Goal: Information Seeking & Learning: Learn about a topic

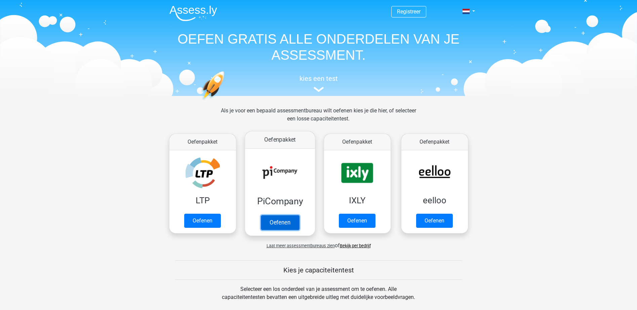
click at [270, 223] on link "Oefenen" at bounding box center [279, 222] width 38 height 15
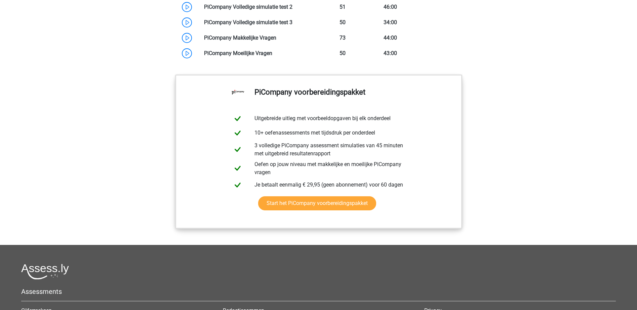
scroll to position [672, 0]
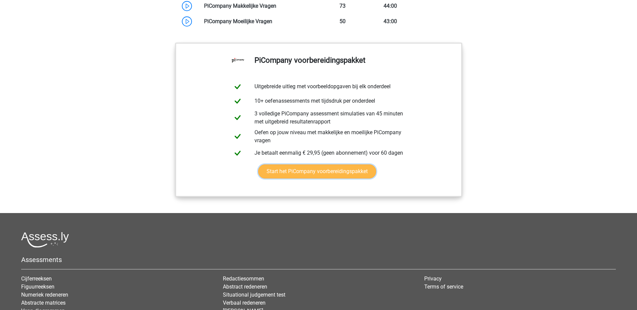
click at [298, 179] on link "Start het PiCompany voorbereidingspakket" at bounding box center [317, 172] width 118 height 14
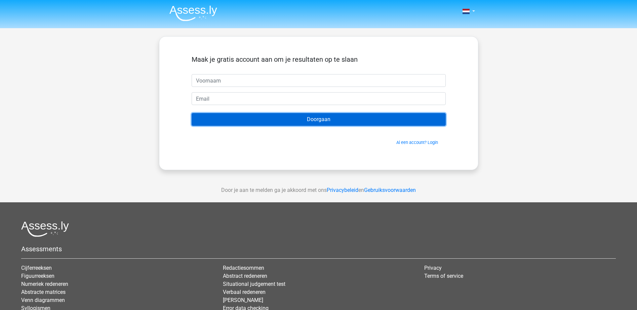
click at [316, 122] on input "Doorgaan" at bounding box center [318, 119] width 254 height 13
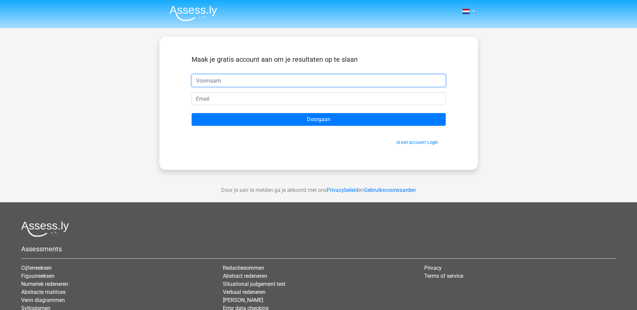
click at [218, 82] on input "text" at bounding box center [318, 80] width 254 height 13
type input "piet"
click at [244, 101] on input "email" at bounding box center [318, 98] width 254 height 13
type input "pieterwigmans59@hotmail.com"
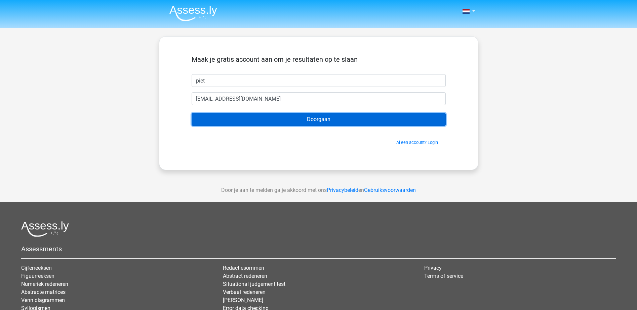
click at [288, 121] on input "Doorgaan" at bounding box center [318, 119] width 254 height 13
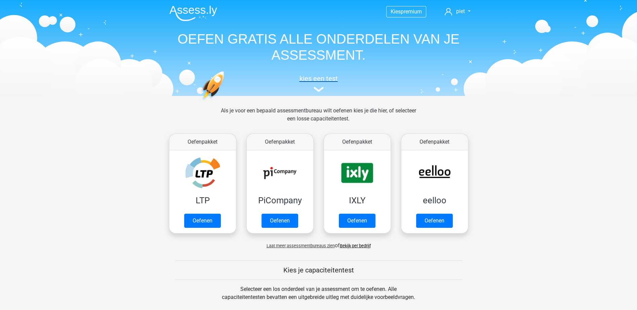
click at [319, 80] on h5 "kies een test" at bounding box center [318, 79] width 309 height 8
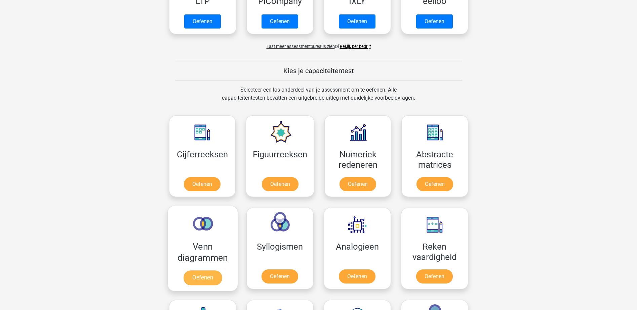
scroll to position [160, 0]
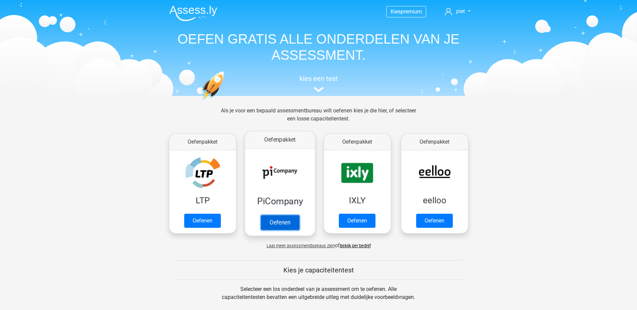
click at [275, 226] on link "Oefenen" at bounding box center [279, 222] width 38 height 15
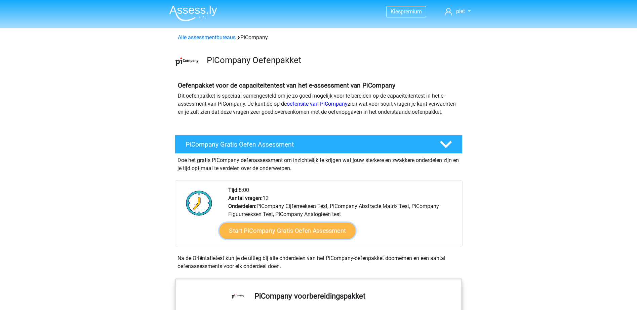
click at [278, 239] on link "Start PiCompany Gratis Oefen Assessment" at bounding box center [287, 231] width 136 height 16
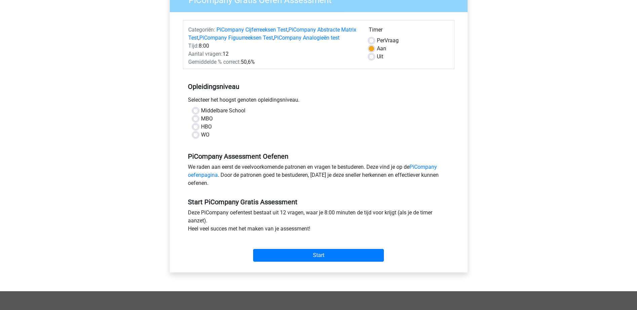
scroll to position [134, 0]
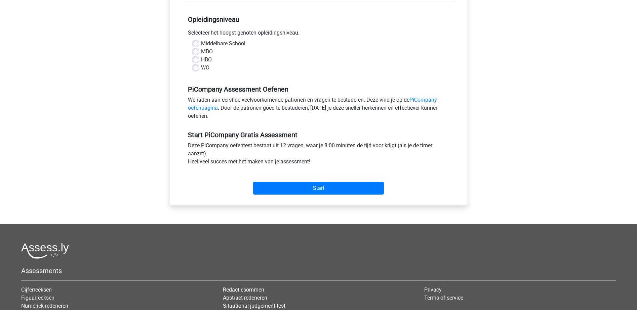
click at [201, 64] on label "HBO" at bounding box center [206, 60] width 11 height 8
click at [195, 62] on input "HBO" at bounding box center [195, 59] width 5 height 7
radio input "true"
click at [310, 198] on div "Start" at bounding box center [318, 183] width 271 height 29
click at [311, 195] on input "Start" at bounding box center [318, 188] width 131 height 13
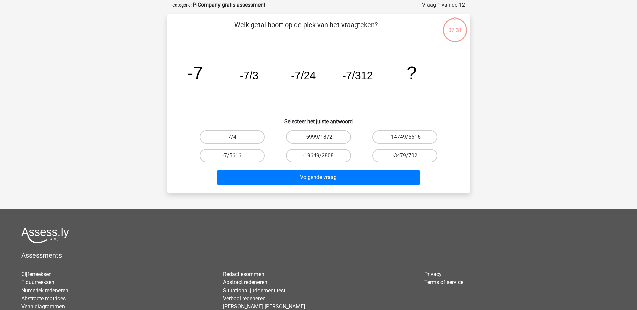
scroll to position [34, 0]
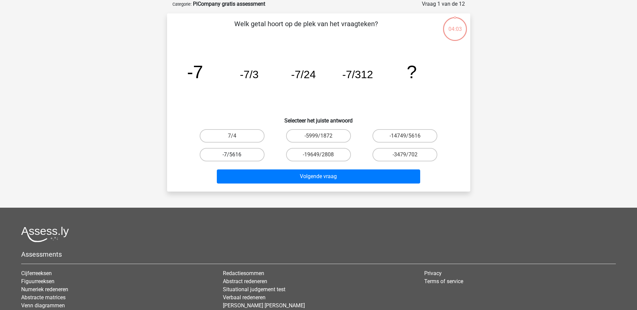
click at [230, 154] on label "-7/5616" at bounding box center [232, 154] width 65 height 13
click at [232, 155] on input "-7/5616" at bounding box center [234, 157] width 4 height 4
radio input "true"
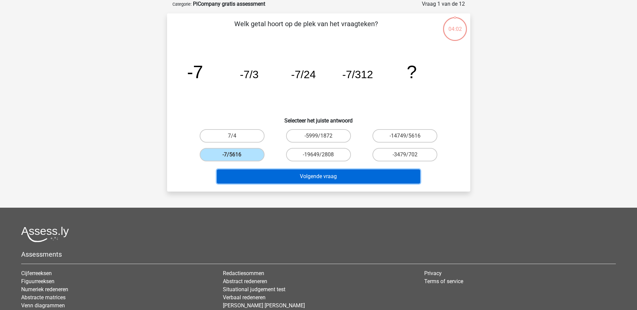
click at [306, 178] on button "Volgende vraag" at bounding box center [318, 177] width 203 height 14
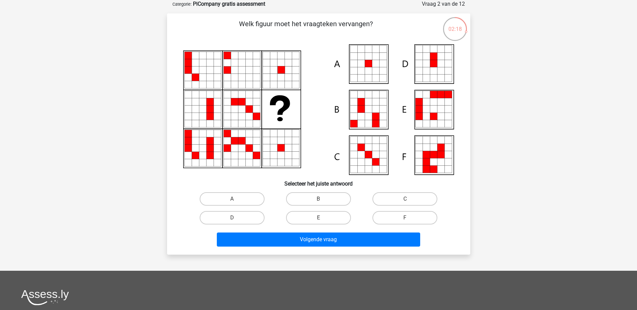
click at [369, 67] on icon at bounding box center [367, 63] width 7 height 7
click at [227, 199] on label "A" at bounding box center [232, 198] width 65 height 13
click at [232, 199] on input "A" at bounding box center [234, 201] width 4 height 4
radio input "true"
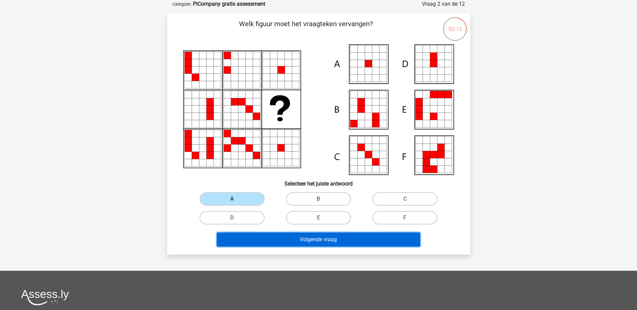
click at [290, 239] on button "Volgende vraag" at bounding box center [318, 240] width 203 height 14
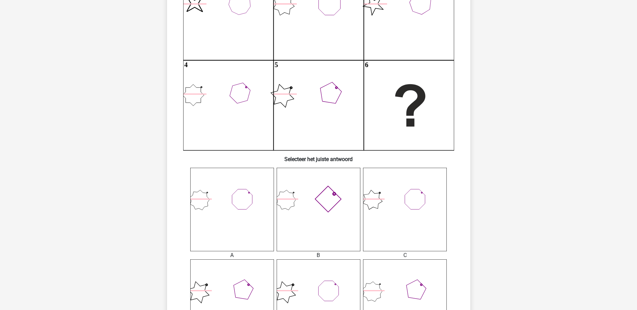
scroll to position [134, 0]
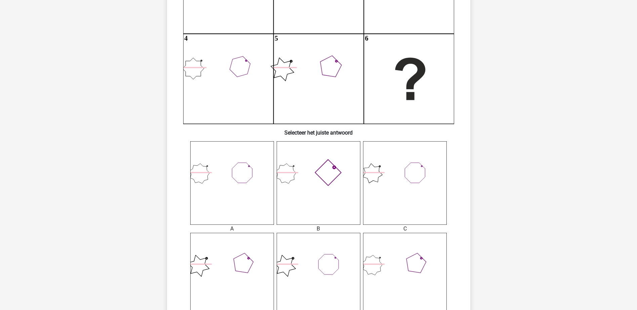
click at [416, 198] on icon at bounding box center [405, 183] width 84 height 84
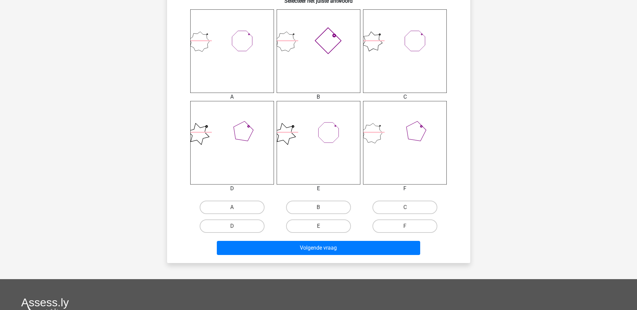
scroll to position [269, 0]
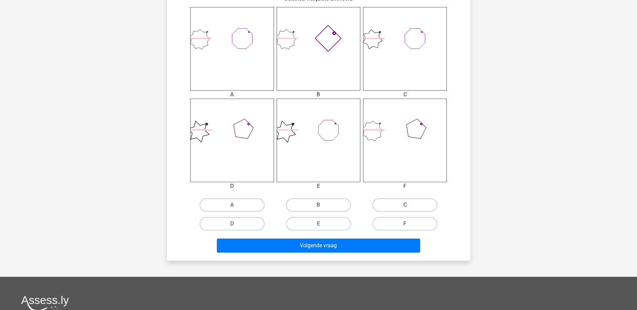
click at [418, 205] on label "C" at bounding box center [404, 205] width 65 height 13
click at [409, 205] on input "C" at bounding box center [407, 207] width 4 height 4
radio input "true"
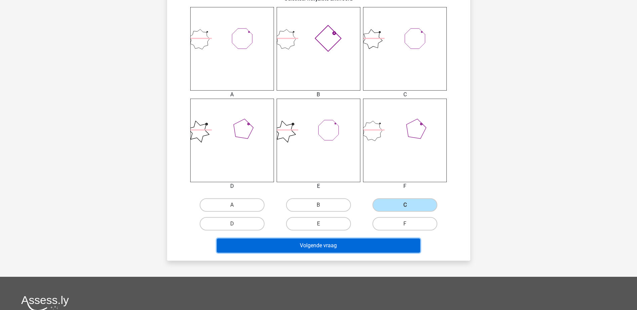
click at [335, 247] on button "Volgende vraag" at bounding box center [318, 246] width 203 height 14
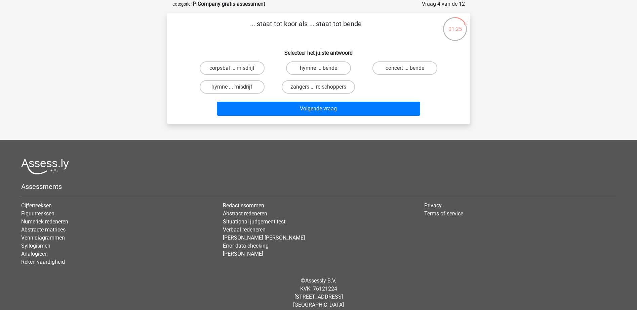
scroll to position [0, 0]
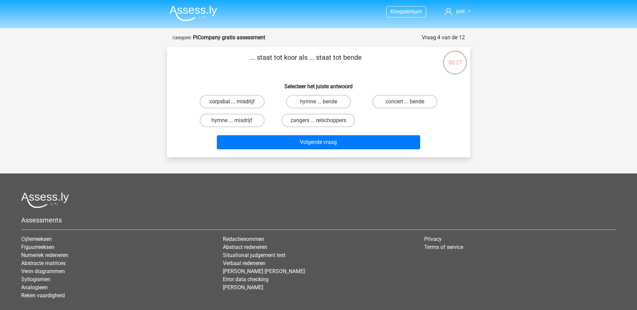
click at [238, 103] on label "corpsbal ... misdrijf" at bounding box center [232, 101] width 65 height 13
click at [236, 103] on input "corpsbal ... misdrijf" at bounding box center [234, 104] width 4 height 4
radio input "true"
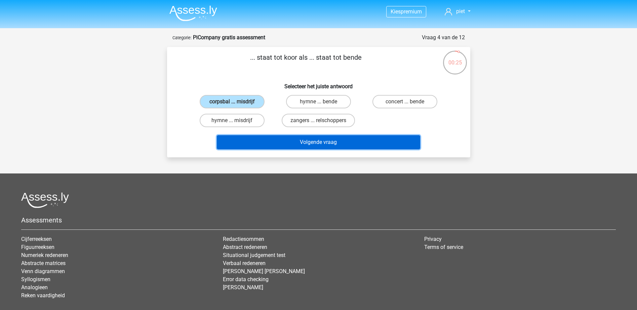
click at [294, 142] on button "Volgende vraag" at bounding box center [318, 142] width 203 height 14
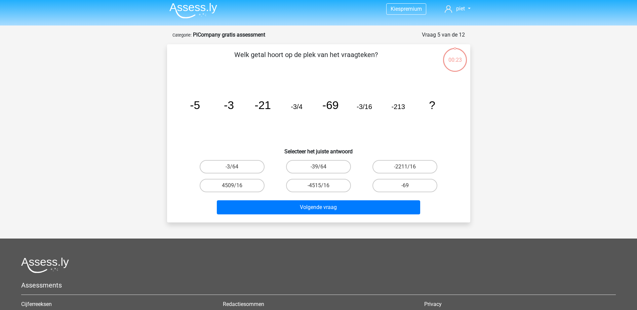
scroll to position [34, 0]
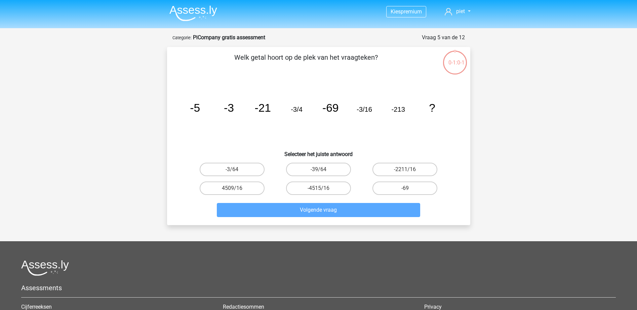
scroll to position [34, 0]
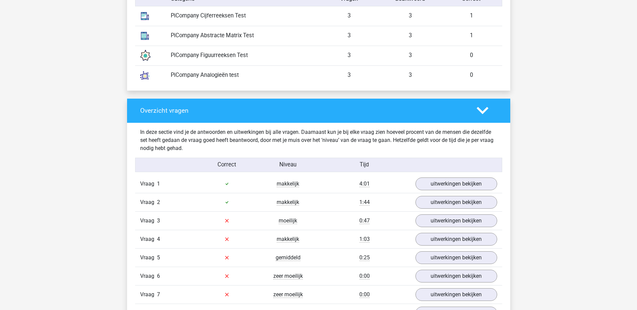
scroll to position [605, 0]
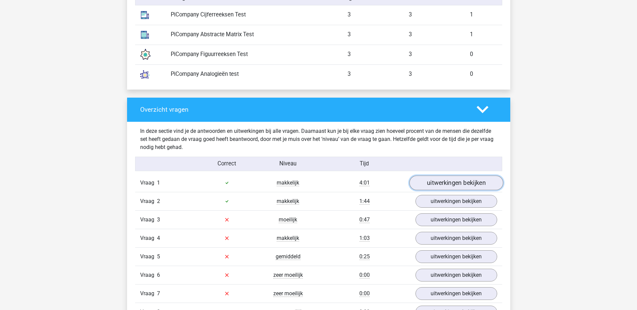
click at [460, 183] on link "uitwerkingen bekijken" at bounding box center [456, 183] width 94 height 15
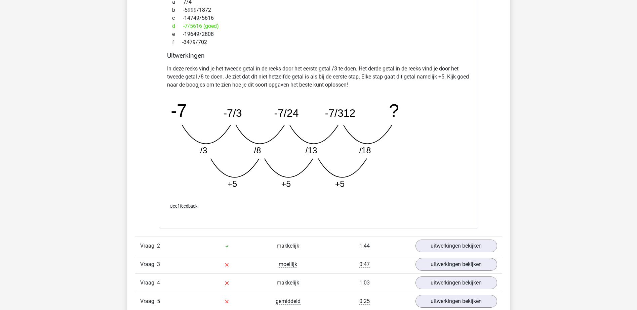
scroll to position [907, 0]
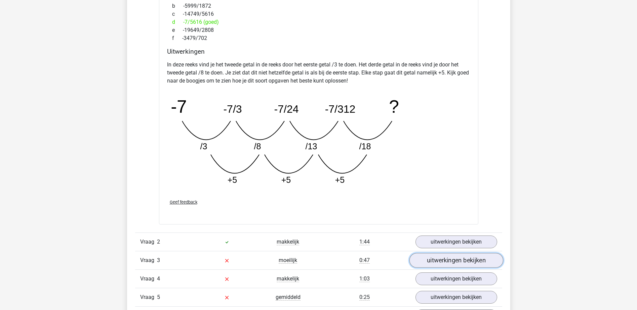
click at [461, 261] on link "uitwerkingen bekijken" at bounding box center [456, 261] width 94 height 15
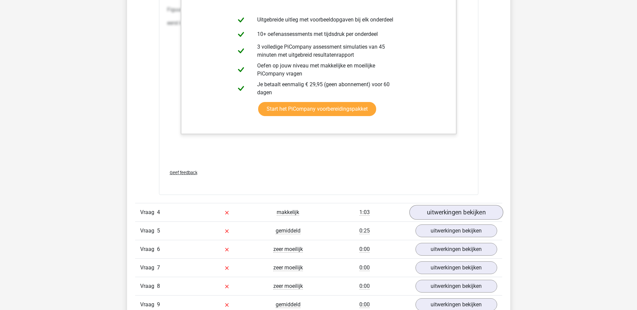
scroll to position [1679, 0]
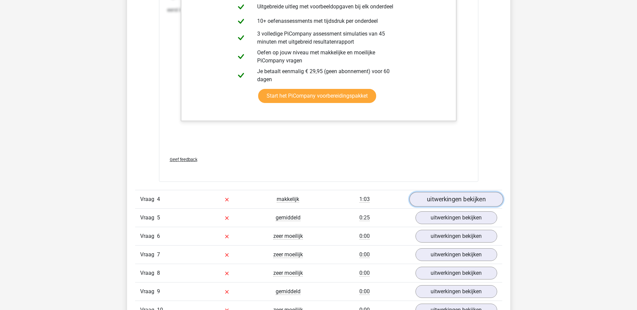
click at [451, 202] on link "uitwerkingen bekijken" at bounding box center [456, 199] width 94 height 15
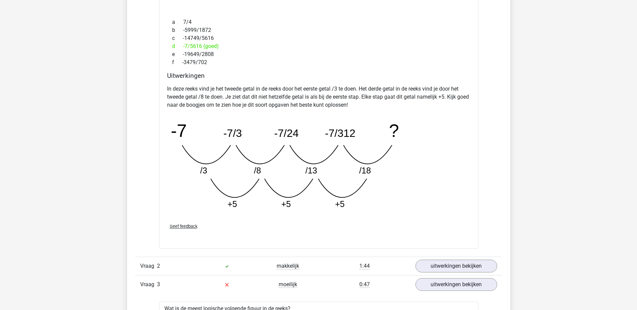
scroll to position [974, 0]
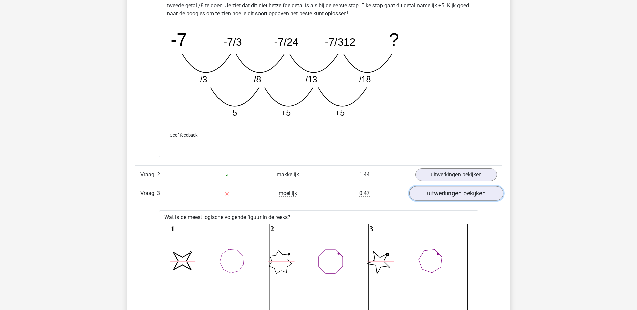
click at [458, 196] on link "uitwerkingen bekijken" at bounding box center [456, 193] width 94 height 15
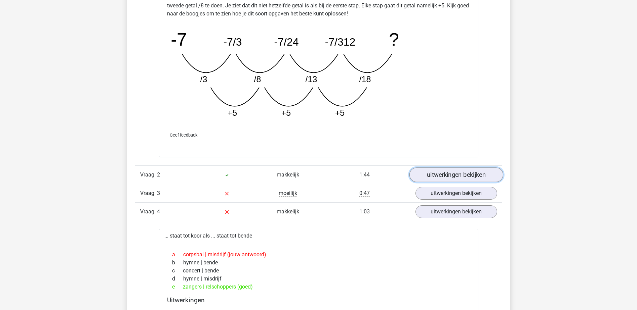
click at [451, 177] on link "uitwerkingen bekijken" at bounding box center [456, 175] width 94 height 15
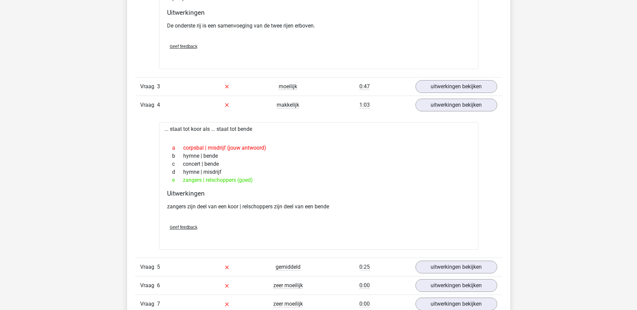
scroll to position [1377, 0]
click at [449, 85] on link "uitwerkingen bekijken" at bounding box center [456, 86] width 94 height 15
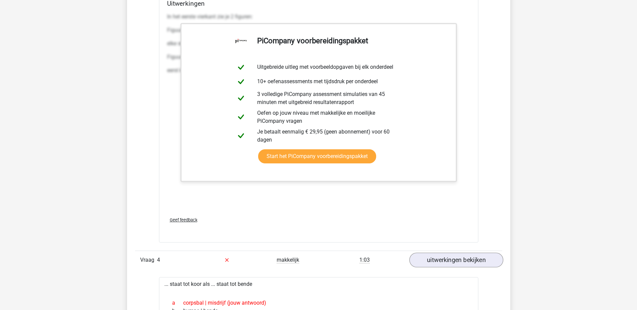
scroll to position [1982, 0]
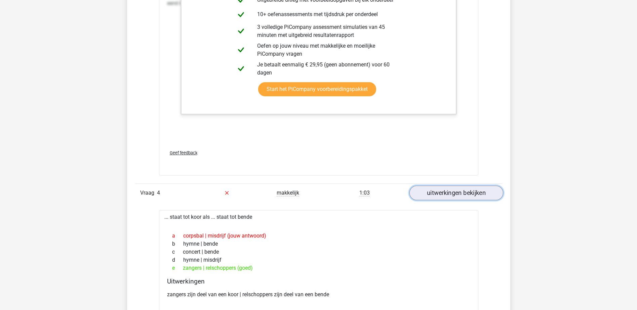
click at [450, 193] on link "uitwerkingen bekijken" at bounding box center [456, 193] width 94 height 15
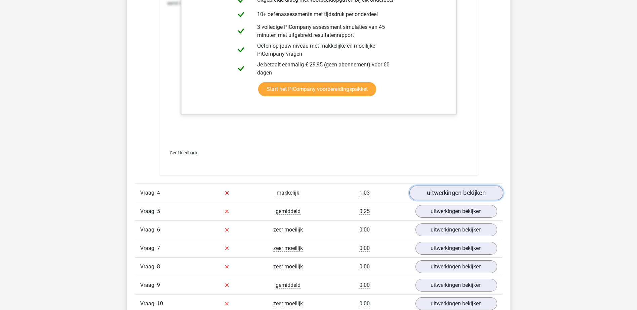
click at [447, 194] on link "uitwerkingen bekijken" at bounding box center [456, 193] width 94 height 15
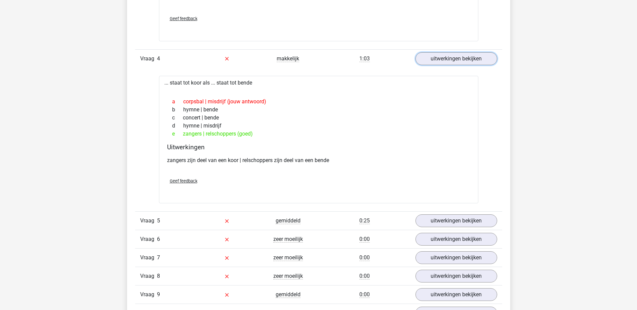
scroll to position [2183, 0]
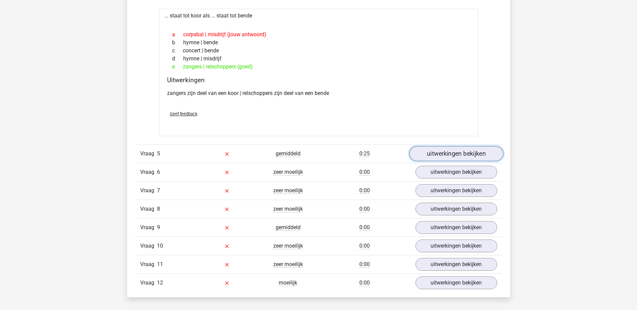
click at [432, 155] on link "uitwerkingen bekijken" at bounding box center [456, 153] width 94 height 15
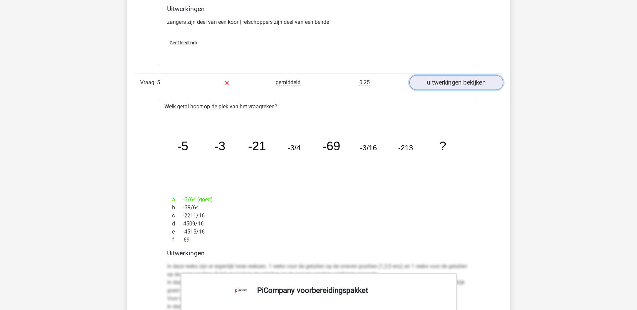
scroll to position [2284, 0]
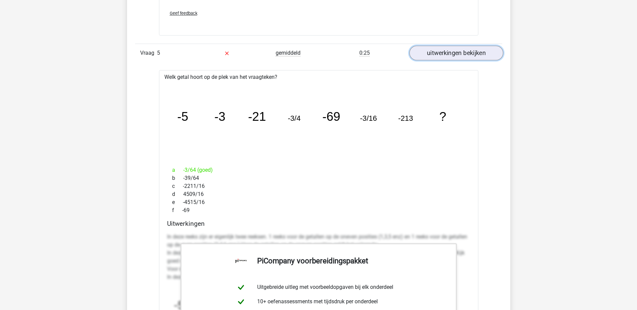
click at [450, 54] on link "uitwerkingen bekijken" at bounding box center [456, 53] width 94 height 15
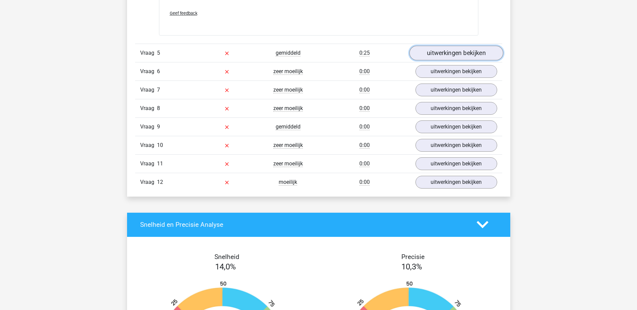
click at [446, 55] on link "uitwerkingen bekijken" at bounding box center [456, 53] width 94 height 15
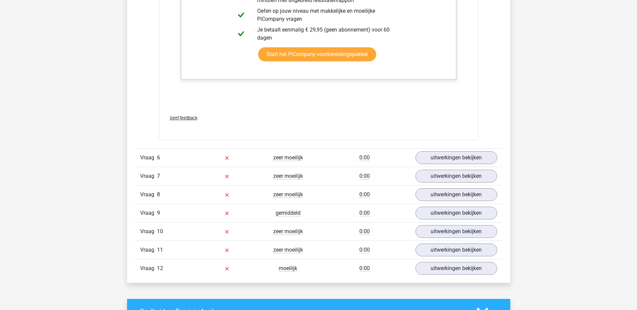
scroll to position [2620, 0]
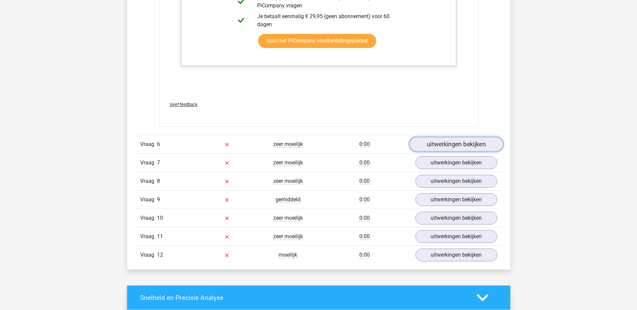
click at [442, 143] on link "uitwerkingen bekijken" at bounding box center [456, 144] width 94 height 15
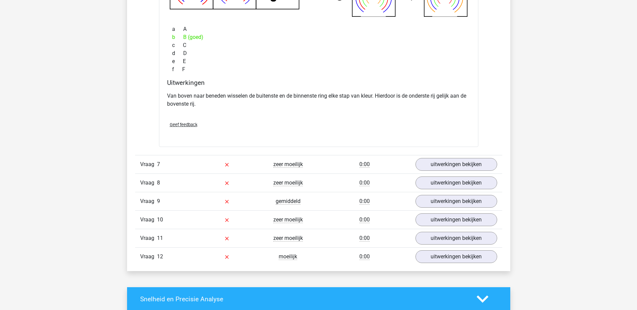
scroll to position [2956, 0]
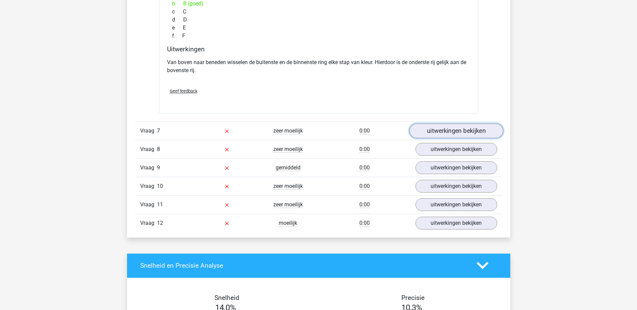
click at [452, 134] on link "uitwerkingen bekijken" at bounding box center [456, 131] width 94 height 15
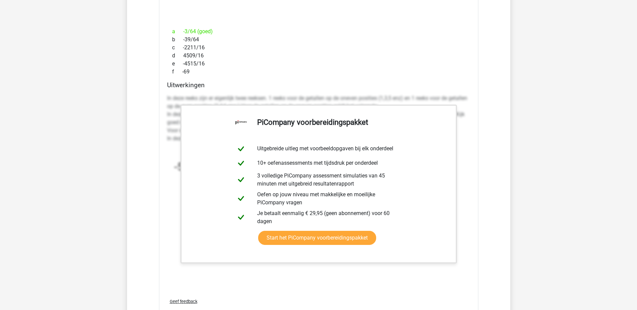
scroll to position [2418, 0]
